Goal: Transaction & Acquisition: Purchase product/service

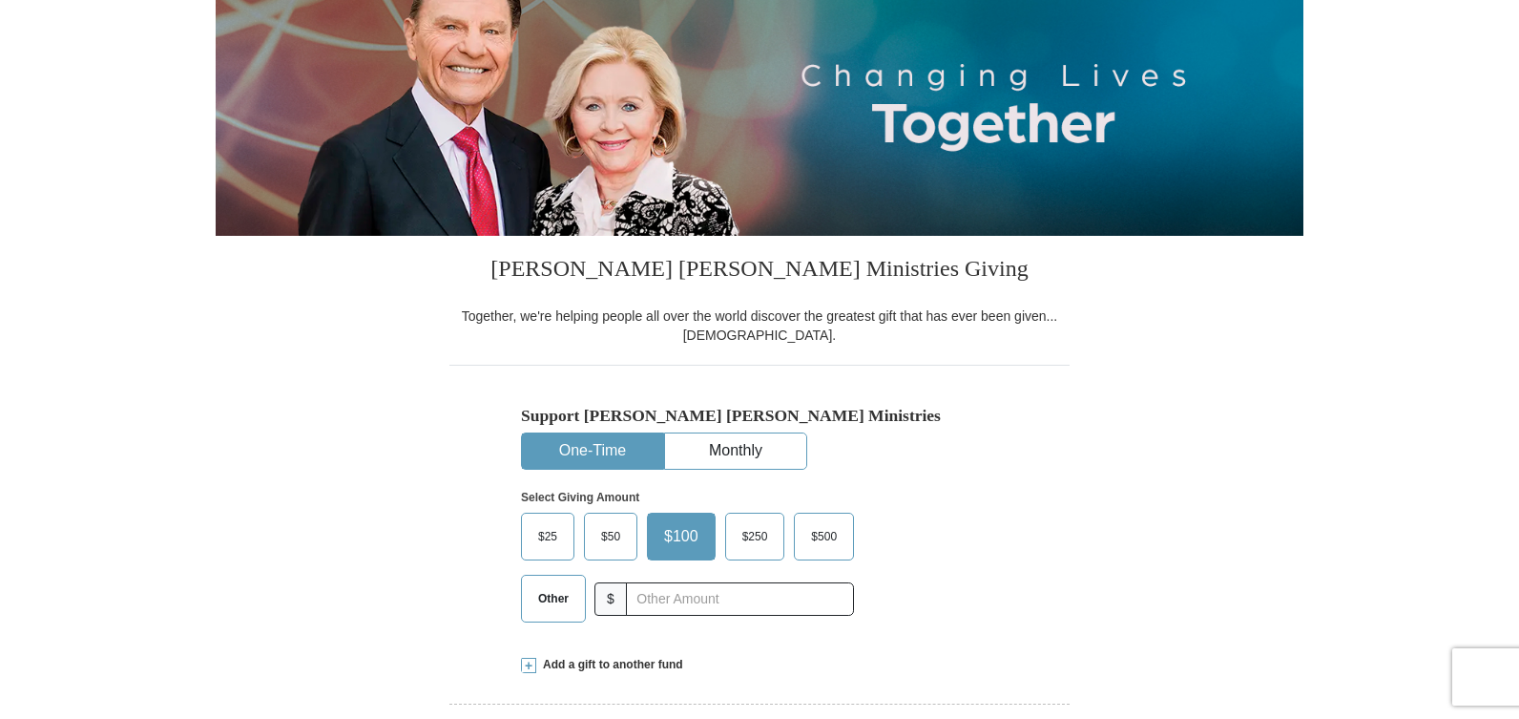
scroll to position [286, 0]
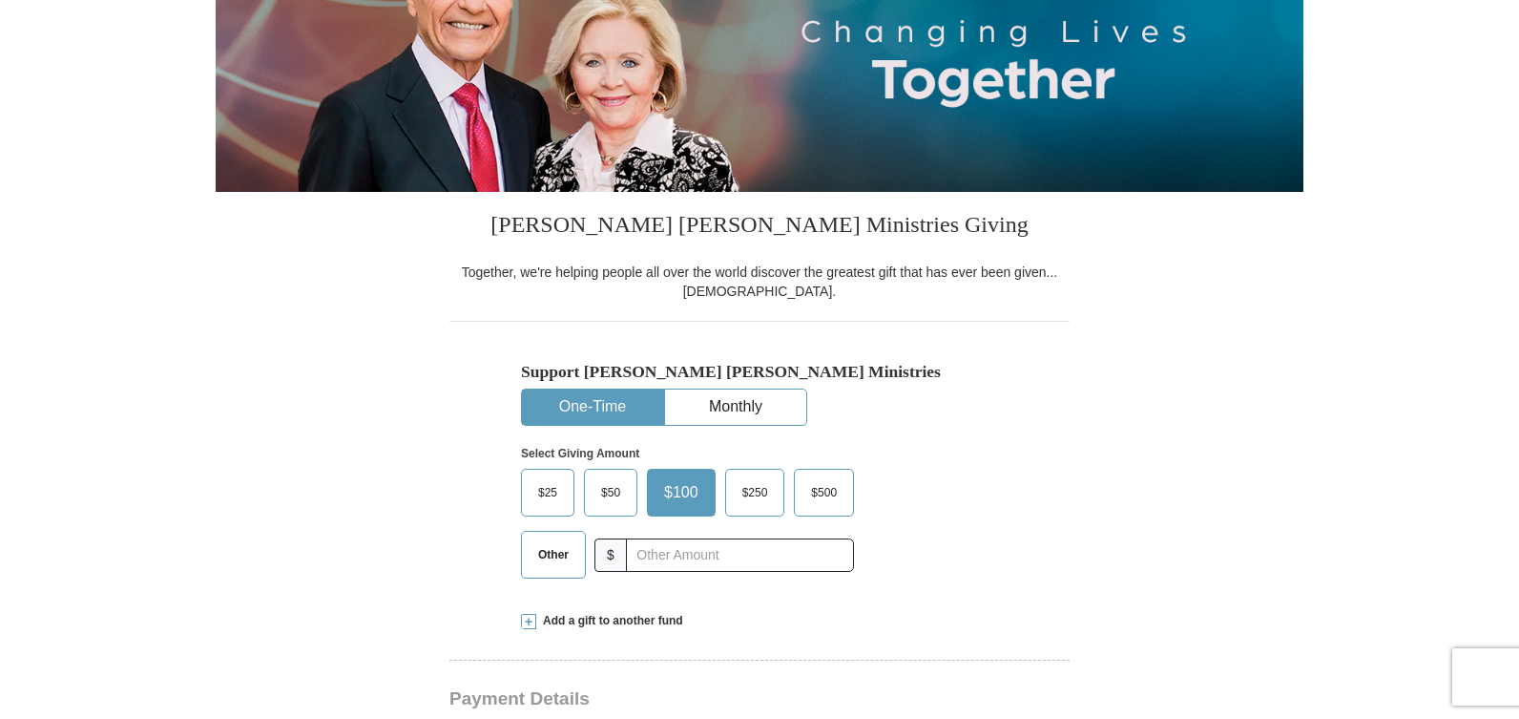
click at [533, 559] on span "Other" at bounding box center [554, 554] width 50 height 29
click at [0, 0] on input "Other" at bounding box center [0, 0] width 0 height 0
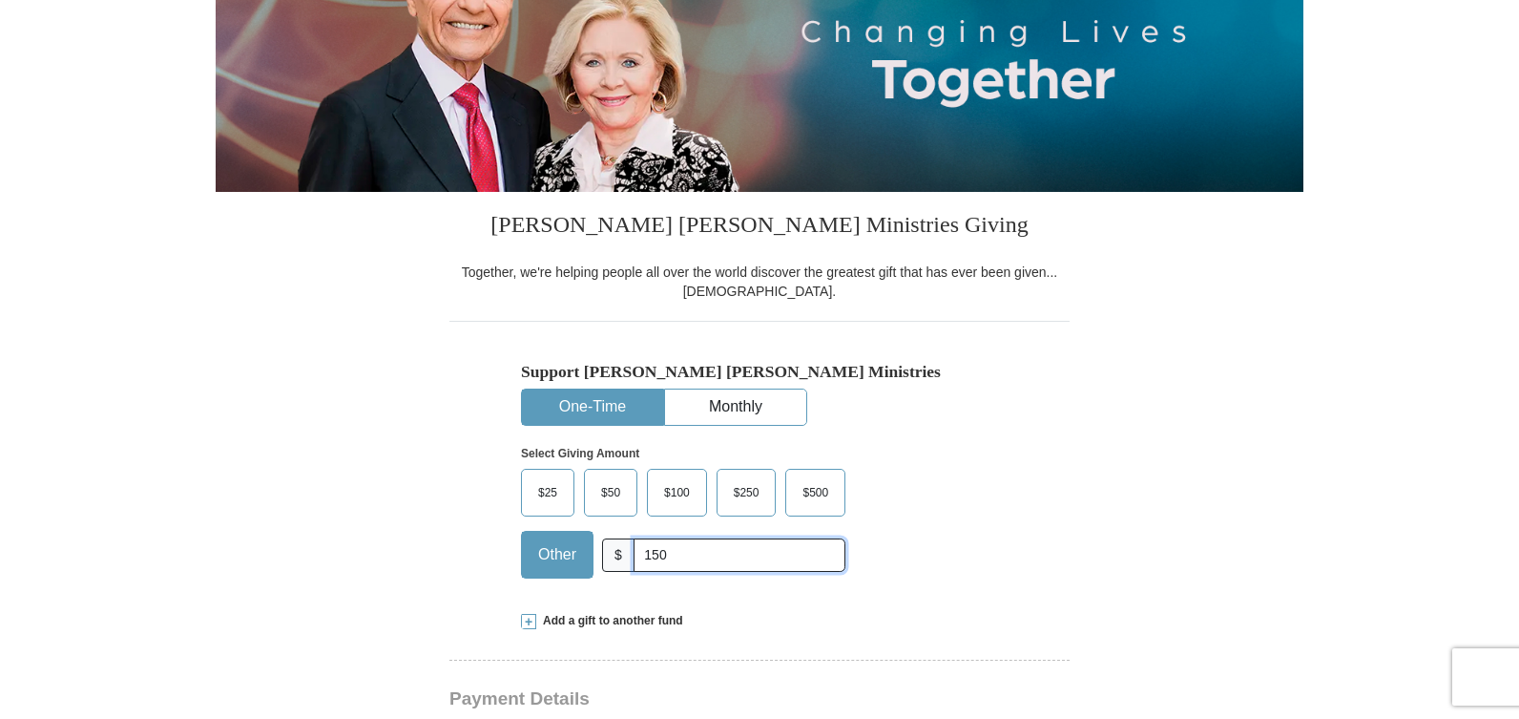
type input "150.00"
type input "Allie"
type input "[PERSON_NAME]"
type input "[EMAIL_ADDRESS][DOMAIN_NAME]"
type input "[STREET_ADDRESS][US_STATE]"
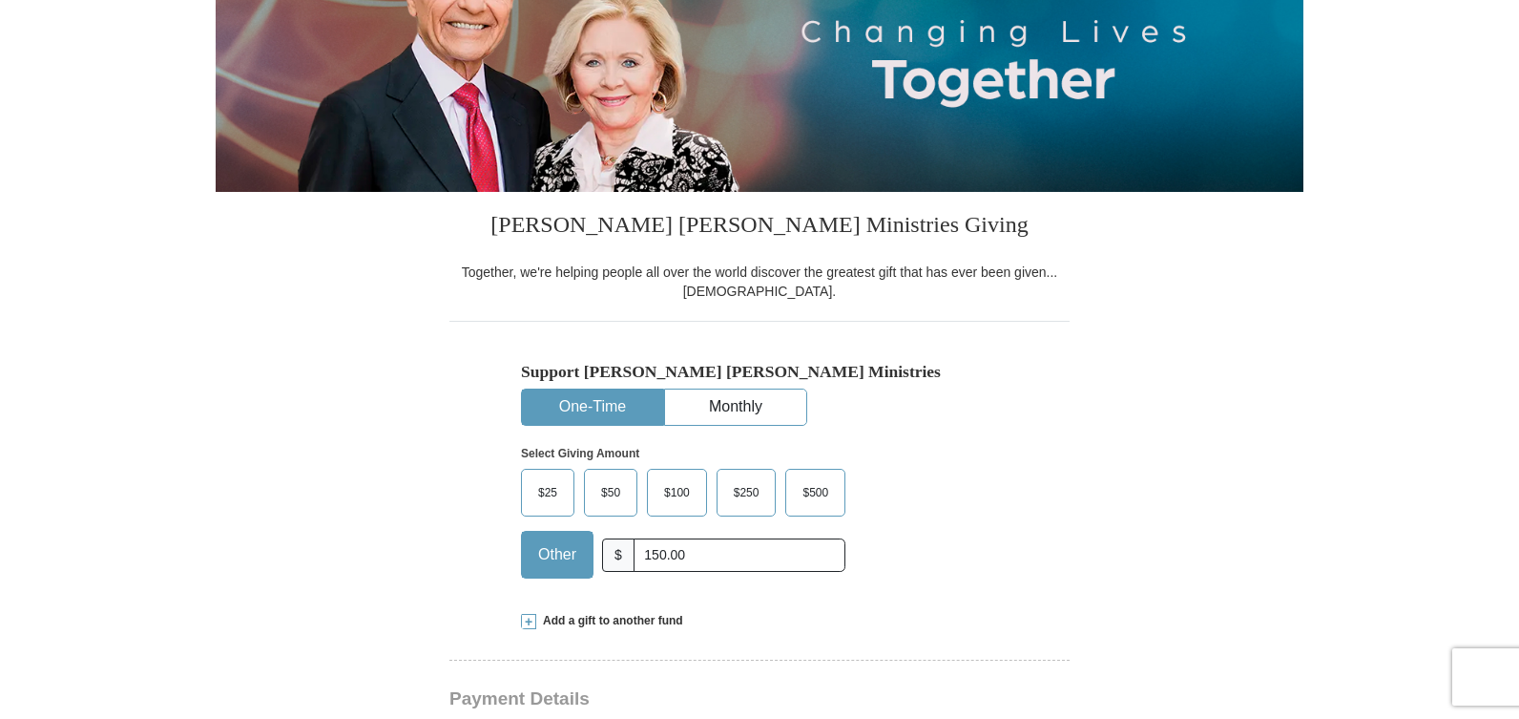
type input "Millen"
select select "GA"
type input "30442"
type input "7068713861"
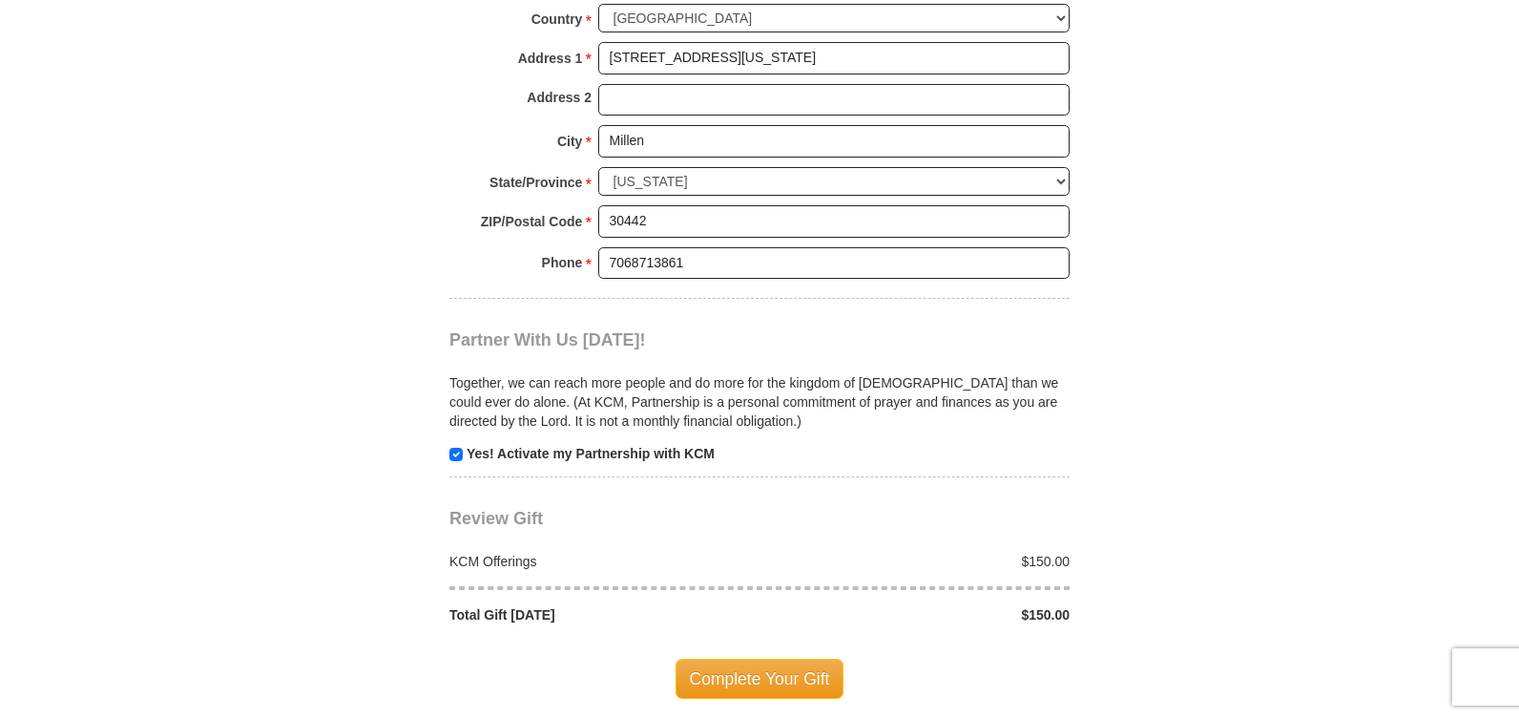
scroll to position [1622, 0]
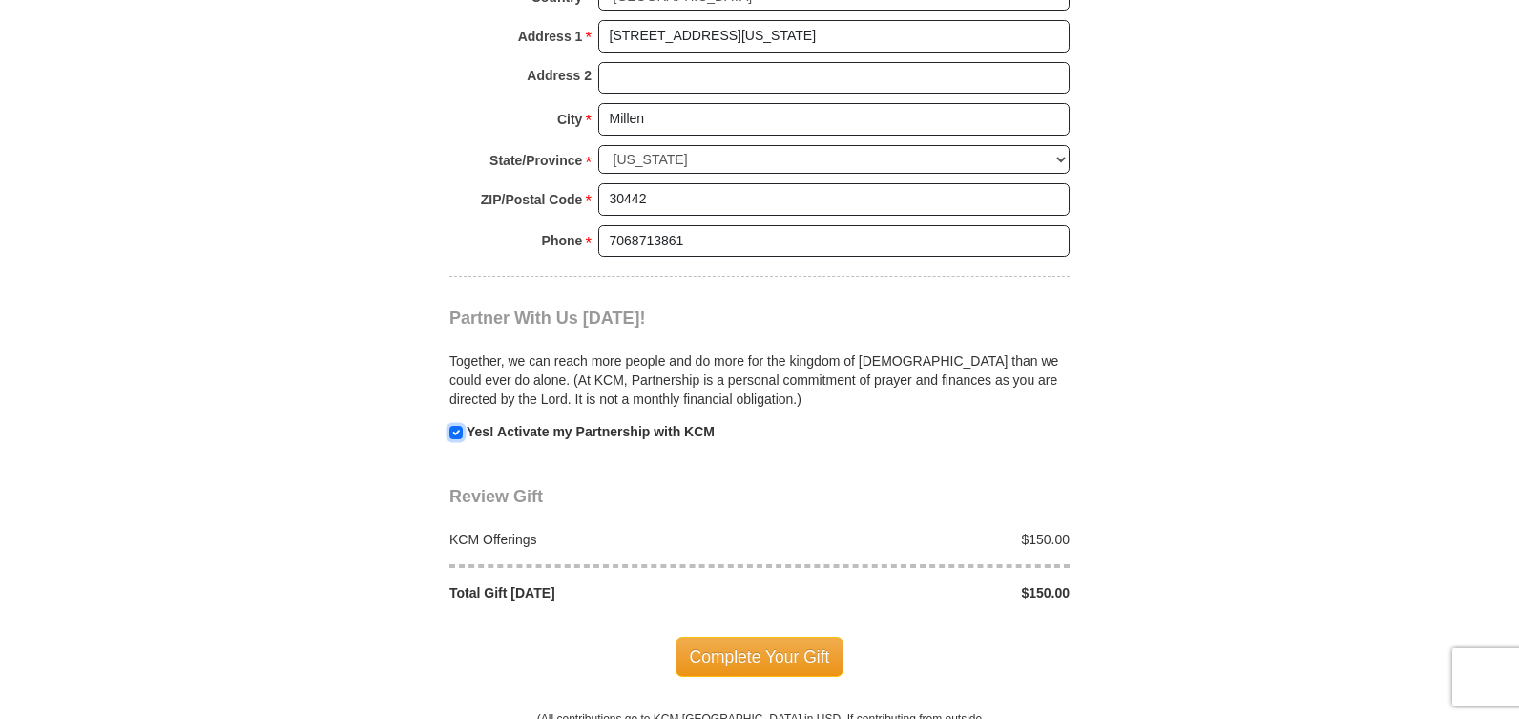
click at [454, 437] on input "checkbox" at bounding box center [455, 432] width 13 height 13
checkbox input "false"
click at [741, 654] on span "Complete Your Gift" at bounding box center [760, 657] width 169 height 40
